Goal: Use online tool/utility: Utilize a website feature to perform a specific function

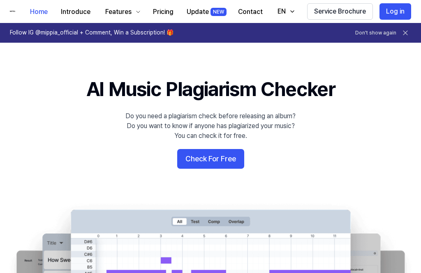
click at [231, 163] on button "Check For Free" at bounding box center [210, 159] width 67 height 20
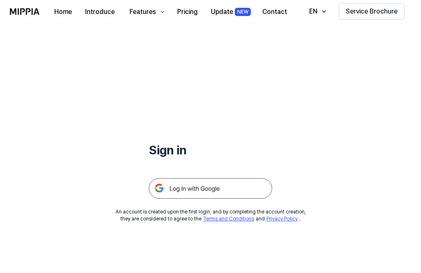
click at [247, 187] on img at bounding box center [210, 188] width 123 height 21
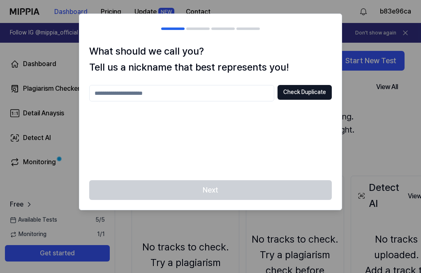
click at [317, 95] on button "Check Duplicate" at bounding box center [304, 92] width 54 height 15
click at [197, 93] on input "text" at bounding box center [181, 93] width 185 height 16
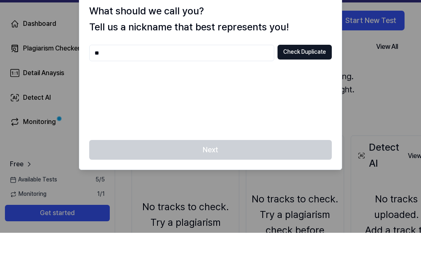
type input "*"
type input "*******"
click at [310, 85] on button "Check Duplicate" at bounding box center [304, 92] width 54 height 15
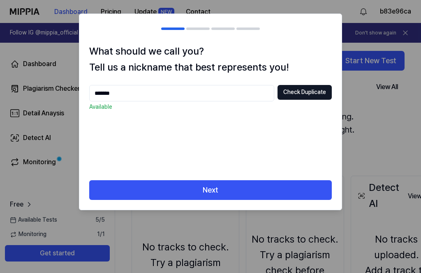
click at [293, 185] on button "Next" at bounding box center [210, 190] width 243 height 20
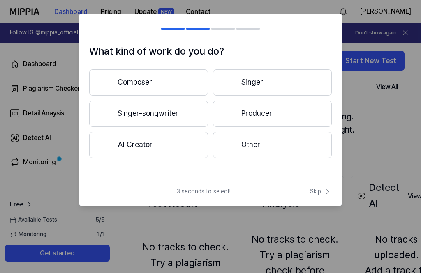
click at [178, 86] on button "Composer" at bounding box center [148, 82] width 119 height 26
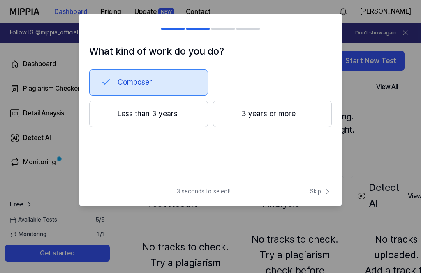
click at [187, 121] on button "Less than 3 years" at bounding box center [148, 114] width 119 height 27
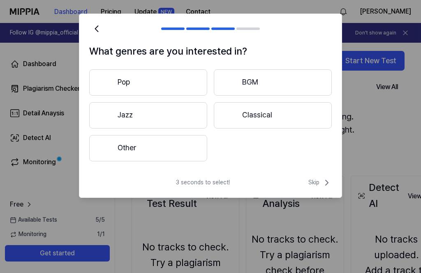
click at [201, 85] on button "Pop" at bounding box center [148, 82] width 118 height 26
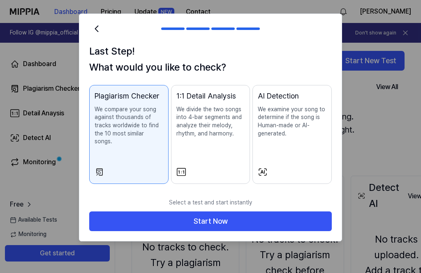
click at [298, 212] on button "Start Now" at bounding box center [210, 222] width 243 height 20
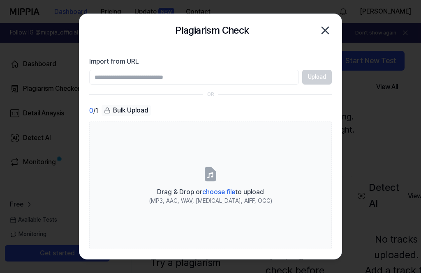
click at [401, 39] on div at bounding box center [210, 136] width 421 height 273
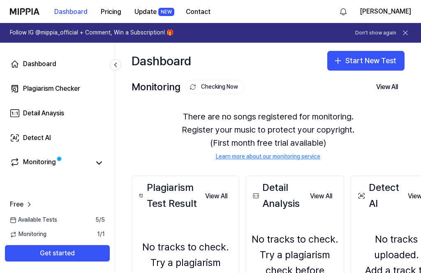
click at [14, 88] on icon at bounding box center [14, 90] width 4 height 4
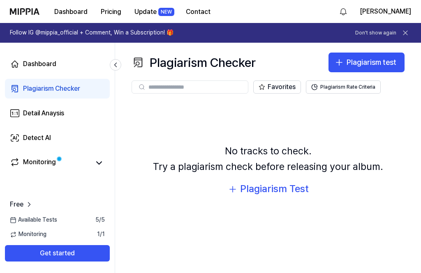
click at [294, 181] on div "Plagiarism Test" at bounding box center [274, 189] width 69 height 16
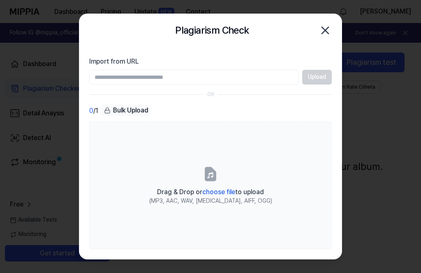
click at [313, 158] on label "Drag & Drop or choose file to upload (MP3, AAC, WAV, [MEDICAL_DATA], AIFF, OGG)" at bounding box center [210, 186] width 243 height 128
click at [0, 0] on input "Drag & Drop or choose file to upload (MP3, AAC, WAV, [MEDICAL_DATA], AIFF, OGG)" at bounding box center [0, 0] width 0 height 0
click at [282, 201] on label "Drag & Drop or choose file to upload (MP3, AAC, WAV, FLAC, AIFF, OGG)" at bounding box center [210, 186] width 243 height 128
click at [0, 0] on input "Drag & Drop or choose file to upload (MP3, AAC, WAV, FLAC, AIFF, OGG)" at bounding box center [0, 0] width 0 height 0
click at [220, 196] on span "choose file" at bounding box center [218, 192] width 33 height 8
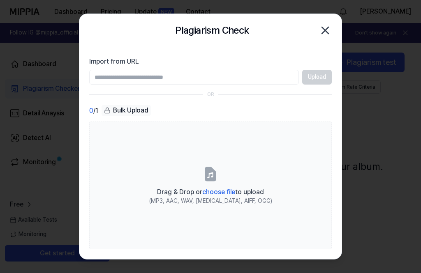
click at [0, 0] on input "Drag & Drop or choose file to upload (MP3, AAC, WAV, FLAC, AIFF, OGG)" at bounding box center [0, 0] width 0 height 0
click at [266, 168] on label "Drag & Drop or choose file to upload (MP3, AAC, WAV, FLAC, AIFF, OGG)" at bounding box center [210, 186] width 243 height 128
click at [0, 0] on input "Drag & Drop or choose file to upload (MP3, AAC, WAV, FLAC, AIFF, OGG)" at bounding box center [0, 0] width 0 height 0
click at [264, 81] on input "Import from URL" at bounding box center [194, 77] width 210 height 15
click at [219, 173] on label "Drag & Drop or choose file to upload (MP3, AAC, WAV, FLAC, AIFF, OGG)" at bounding box center [210, 186] width 243 height 128
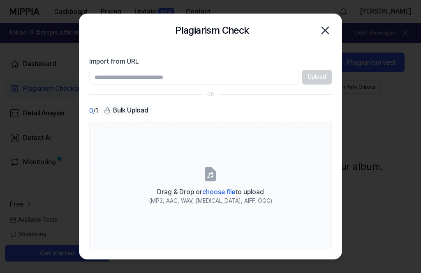
click at [0, 0] on input "Drag & Drop or choose file to upload (MP3, AAC, WAV, FLAC, AIFF, OGG)" at bounding box center [0, 0] width 0 height 0
click at [220, 196] on span "choose file" at bounding box center [218, 192] width 33 height 8
click at [0, 0] on input "Drag & Drop or choose file to upload (MP3, AAC, WAV, FLAC, AIFF, OGG)" at bounding box center [0, 0] width 0 height 0
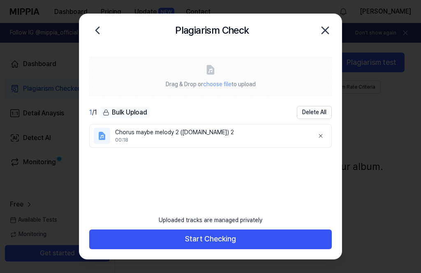
click at [255, 250] on button "Start Checking" at bounding box center [210, 240] width 243 height 20
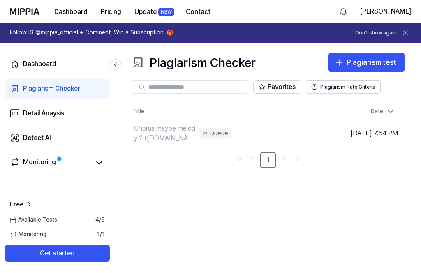
click at [94, 160] on icon at bounding box center [99, 163] width 10 height 10
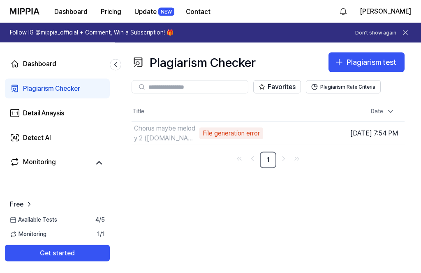
scroll to position [18, 0]
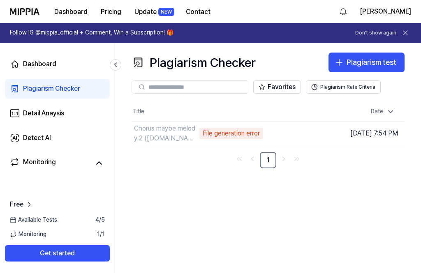
click at [264, 122] on td "Chorus maybe melody 2 (online-audio-converter.com) 2 File generation error Go t…" at bounding box center [234, 133] width 205 height 23
click at [265, 122] on td "Chorus maybe melody 2 (online-audio-converter.com) 2 File generation error Go t…" at bounding box center [234, 133] width 205 height 23
click at [247, 153] on link "Go to previous page" at bounding box center [253, 159] width 12 height 12
click at [225, 128] on div "File generation error" at bounding box center [231, 134] width 64 height 12
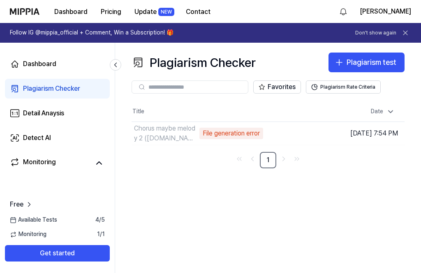
click at [220, 128] on div "File generation error" at bounding box center [231, 134] width 64 height 12
click at [250, 122] on td "Chorus maybe melody 2 (online-audio-converter.com) 2 File generation error Go t…" at bounding box center [234, 133] width 205 height 23
click at [238, 122] on td "Chorus maybe melody 2 (online-audio-converter.com) 2 File generation error Go t…" at bounding box center [234, 133] width 205 height 23
click at [264, 122] on td "Chorus maybe melody 2 (online-audio-converter.com) 2 File generation error Go t…" at bounding box center [234, 133] width 205 height 23
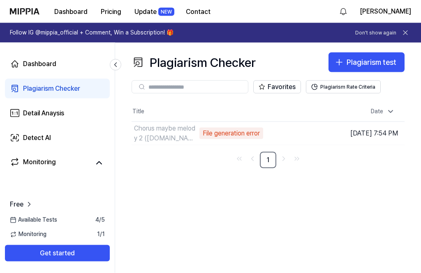
scroll to position [0, 0]
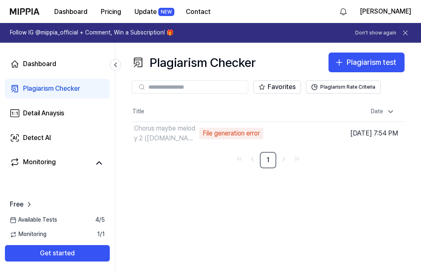
click at [93, 88] on link "Plagiarism Checker" at bounding box center [57, 89] width 105 height 20
